Goal: Check status

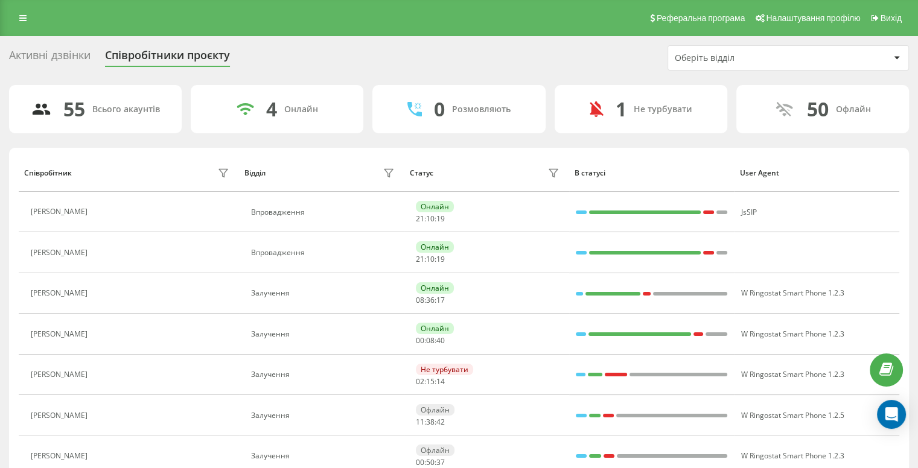
click at [758, 59] on div "Оберіть відділ" at bounding box center [747, 58] width 144 height 10
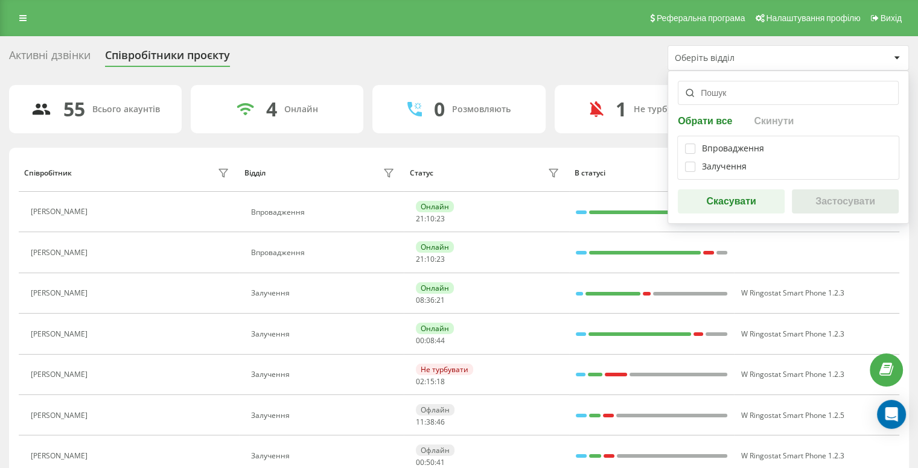
click at [691, 172] on div "Впровадження Залучення" at bounding box center [788, 158] width 222 height 44
click at [689, 162] on label at bounding box center [690, 162] width 10 height 0
checkbox input "true"
click at [826, 197] on button "Застосувати" at bounding box center [845, 202] width 107 height 24
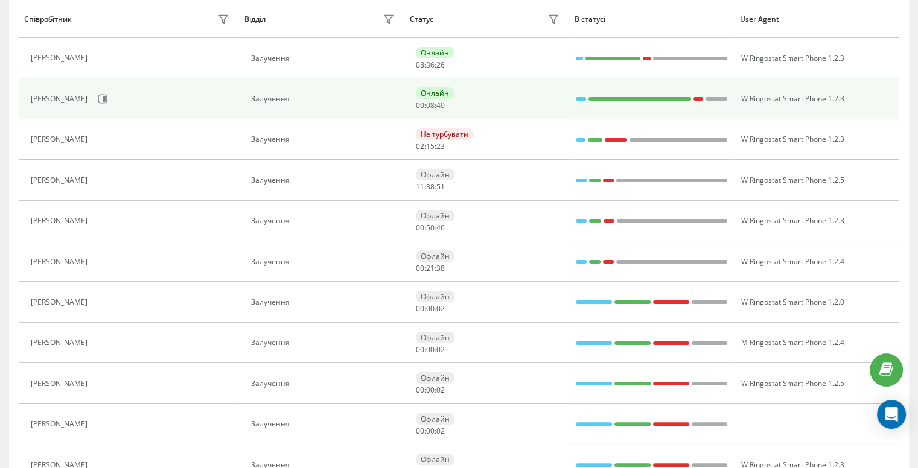
scroll to position [181, 0]
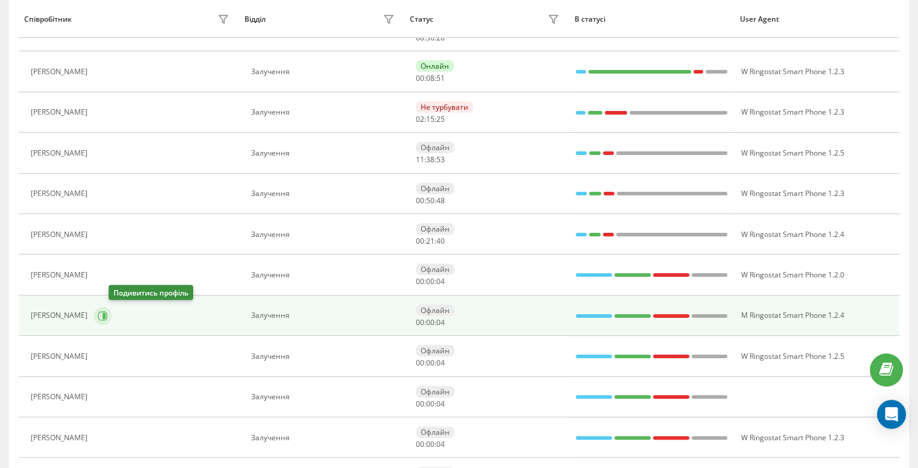
click at [107, 317] on icon at bounding box center [103, 316] width 10 height 10
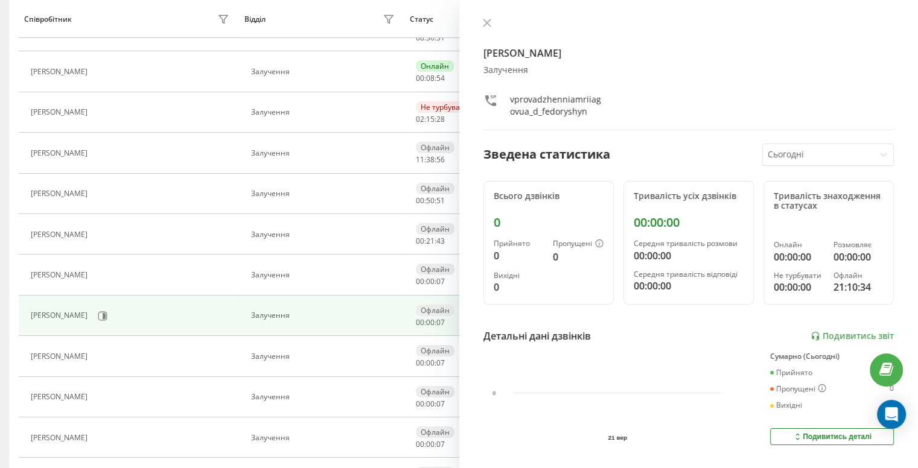
click at [878, 155] on icon at bounding box center [884, 154] width 12 height 12
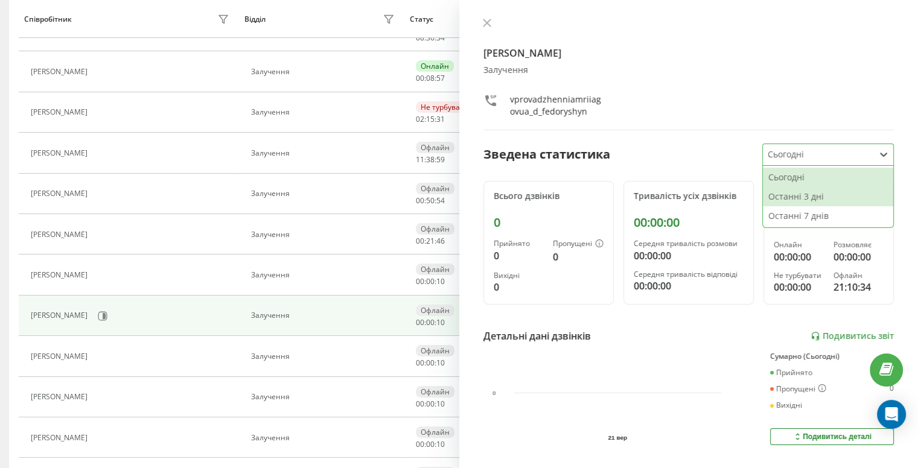
click at [803, 197] on div "Останні 3 дні" at bounding box center [828, 196] width 130 height 19
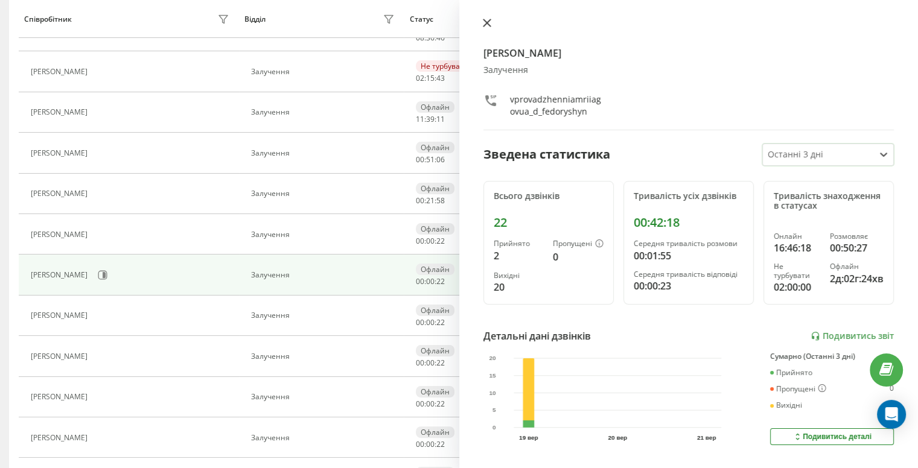
click at [487, 22] on icon at bounding box center [486, 22] width 7 height 7
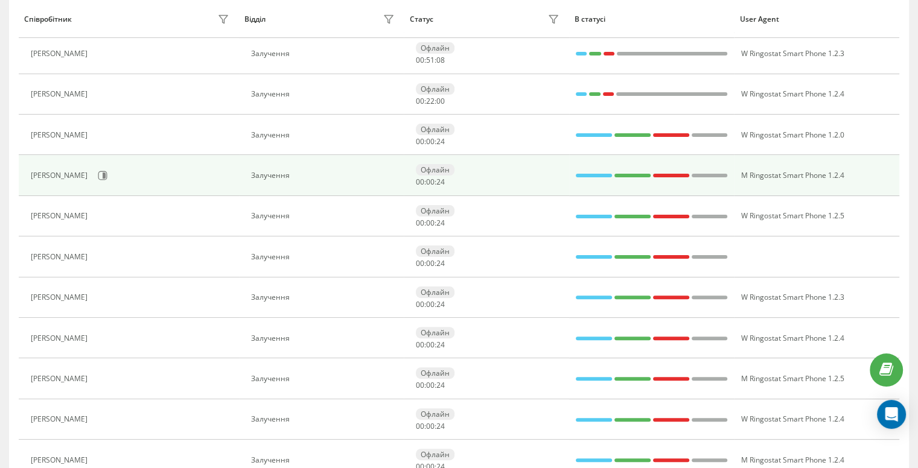
scroll to position [302, 0]
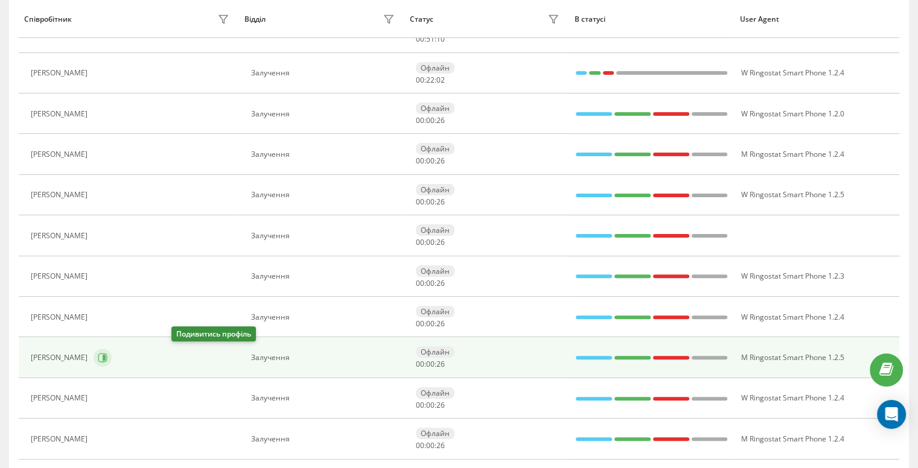
click at [107, 356] on icon at bounding box center [103, 358] width 10 height 10
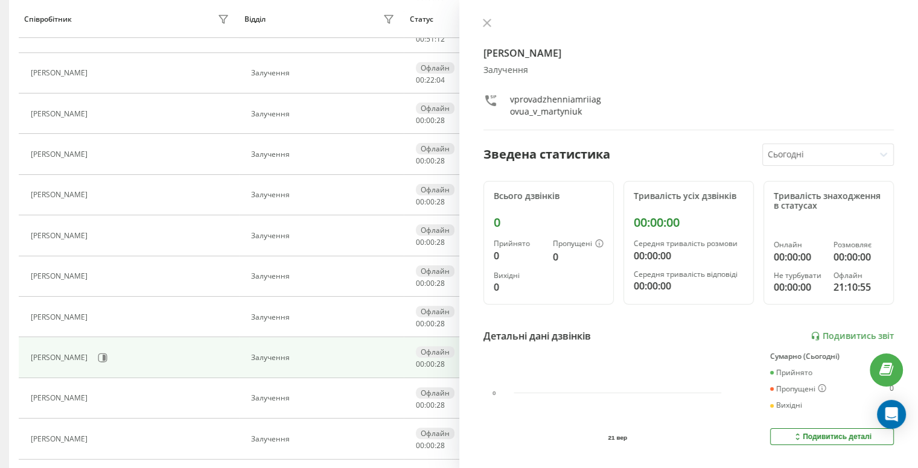
click at [843, 156] on div at bounding box center [819, 155] width 102 height 14
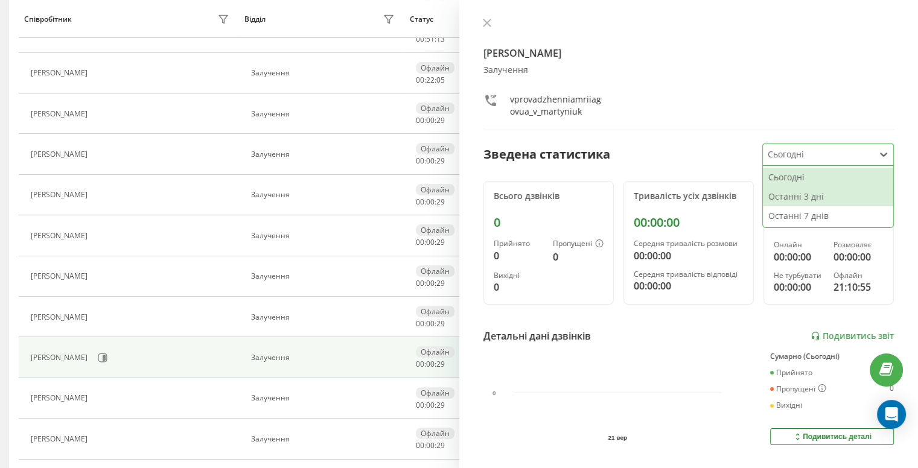
click at [808, 199] on div "Останні 3 дні" at bounding box center [828, 196] width 130 height 19
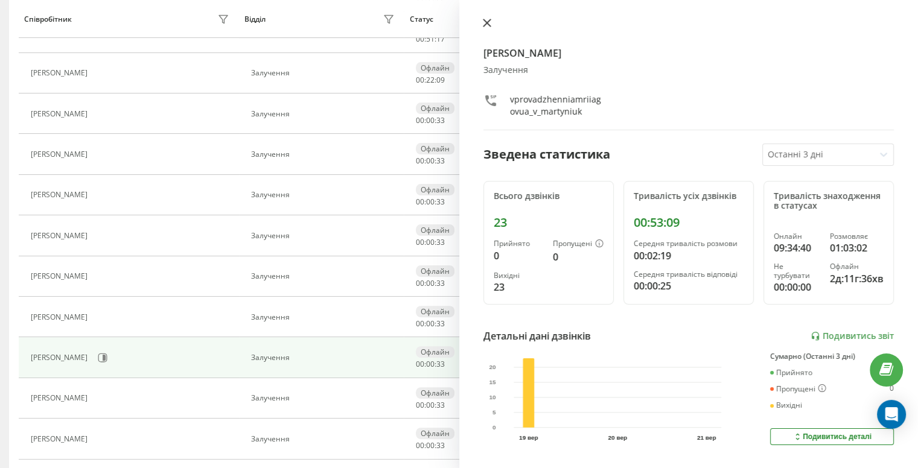
click at [482, 22] on button at bounding box center [487, 23] width 16 height 11
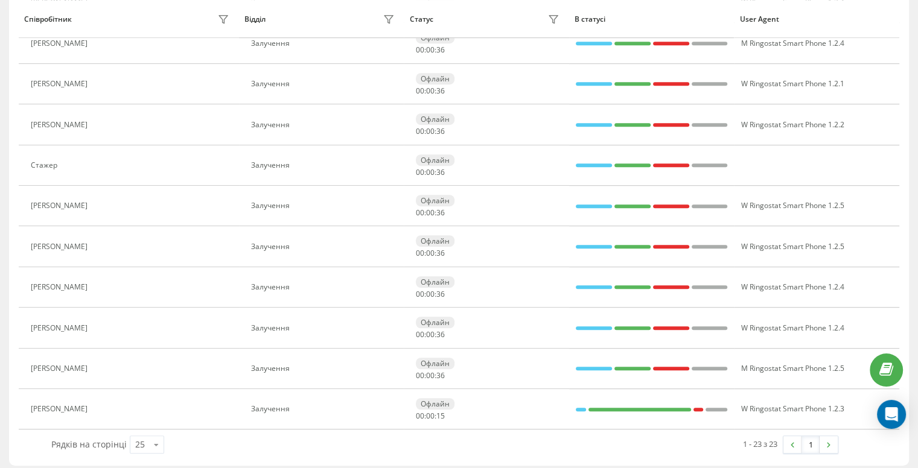
scroll to position [701, 0]
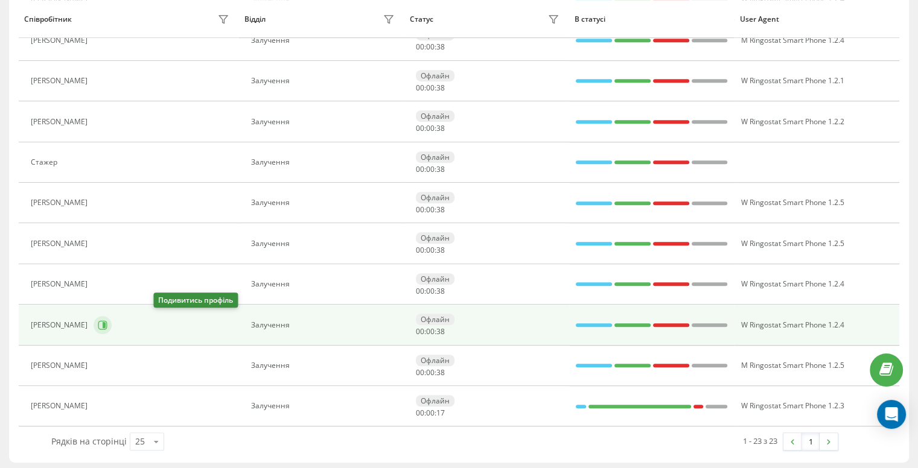
click at [106, 322] on icon at bounding box center [104, 325] width 3 height 6
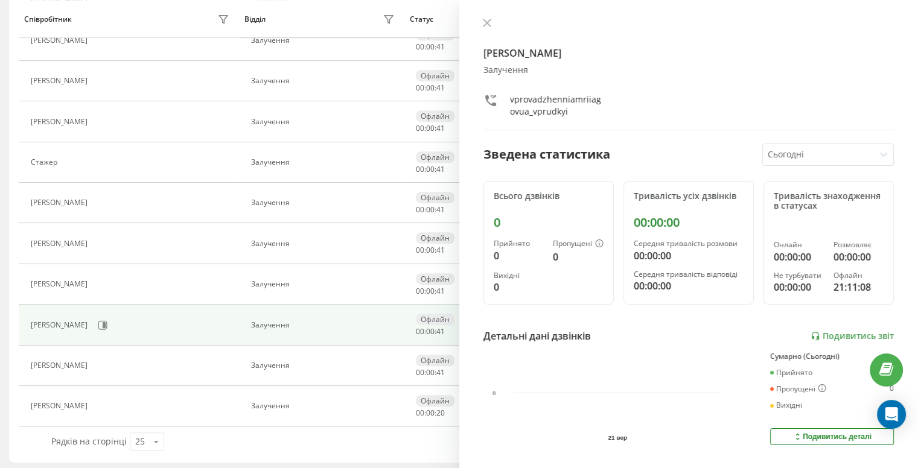
click at [835, 155] on div at bounding box center [819, 155] width 102 height 14
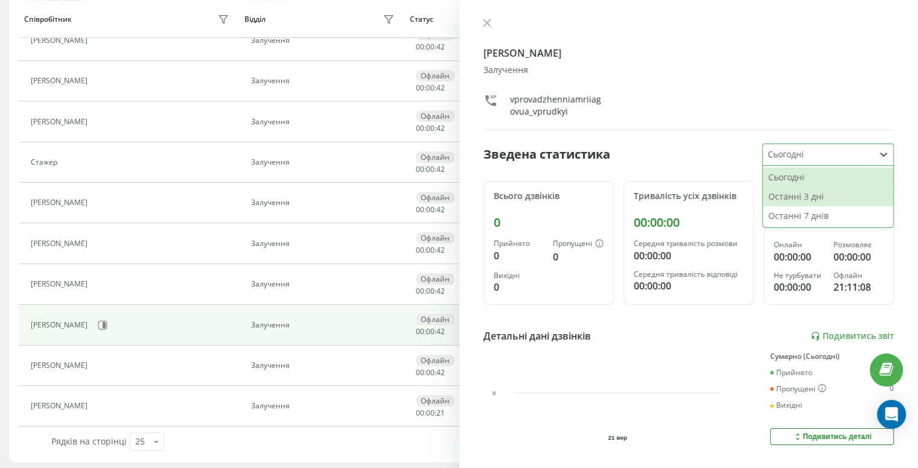
click at [806, 196] on div "Останні 3 дні" at bounding box center [828, 196] width 130 height 19
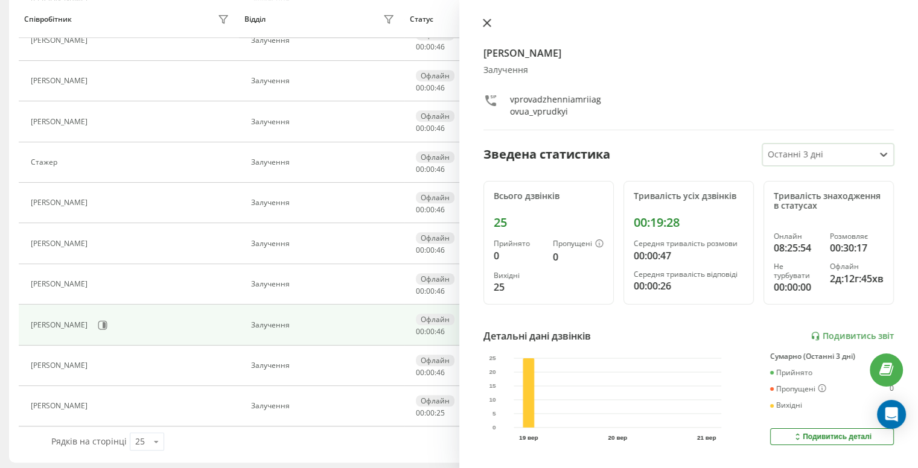
click at [483, 21] on icon at bounding box center [487, 23] width 8 height 8
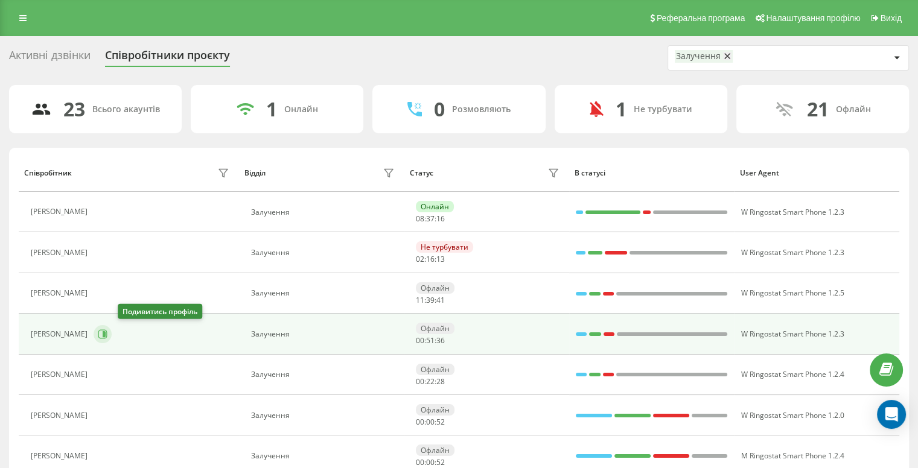
click at [107, 332] on icon at bounding box center [103, 335] width 10 height 10
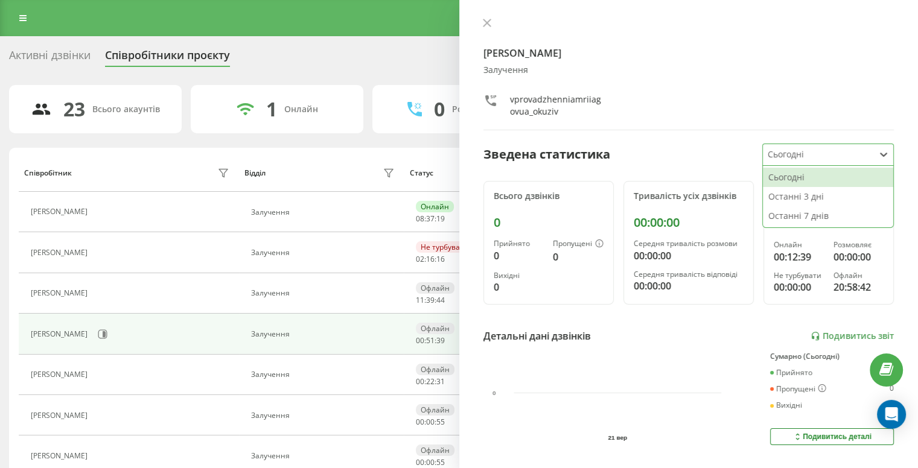
click at [813, 151] on div at bounding box center [819, 155] width 102 height 14
click at [799, 197] on div "Останні 3 дні" at bounding box center [828, 196] width 130 height 19
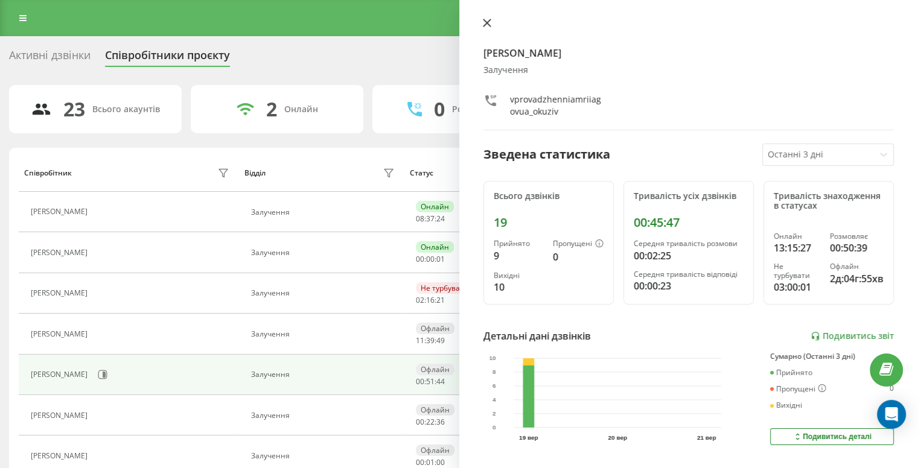
click at [485, 24] on icon at bounding box center [486, 22] width 7 height 7
